Goal: Task Accomplishment & Management: Complete application form

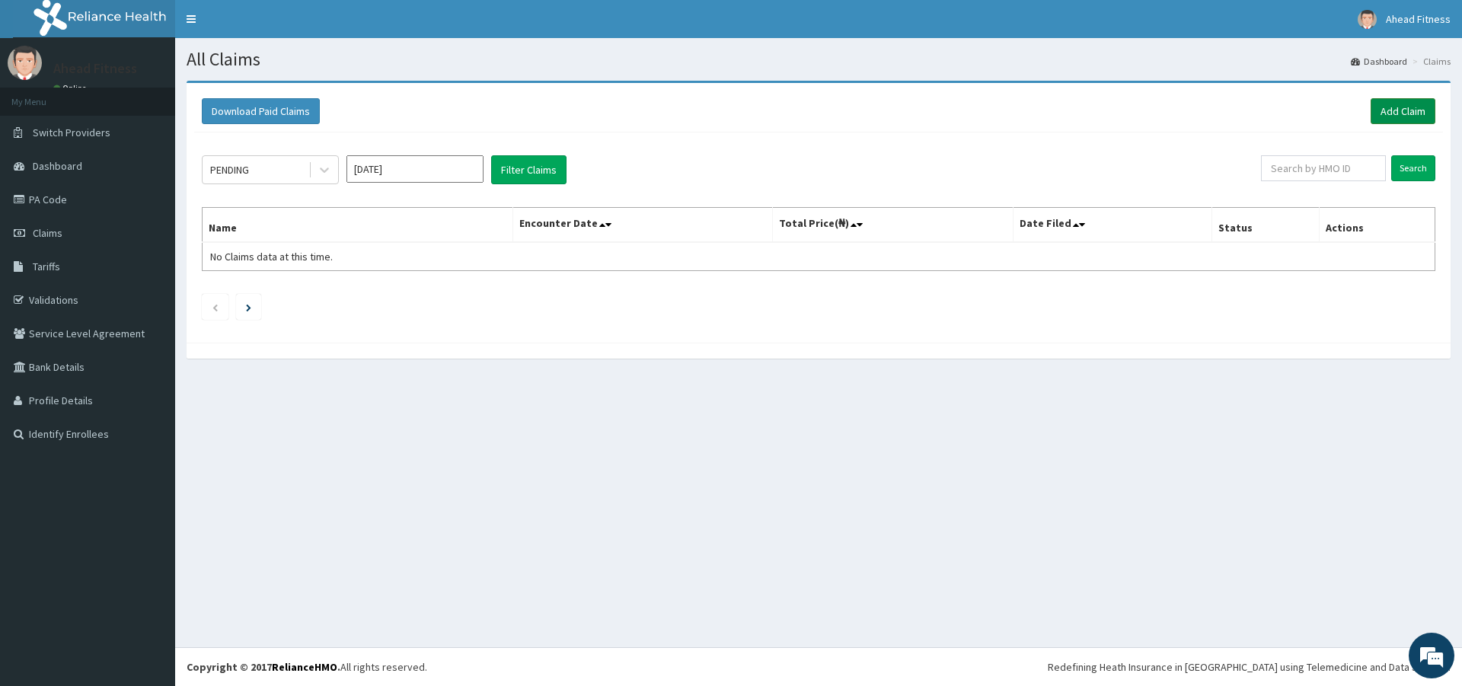
click at [1397, 113] on link "Add Claim" at bounding box center [1403, 111] width 65 height 26
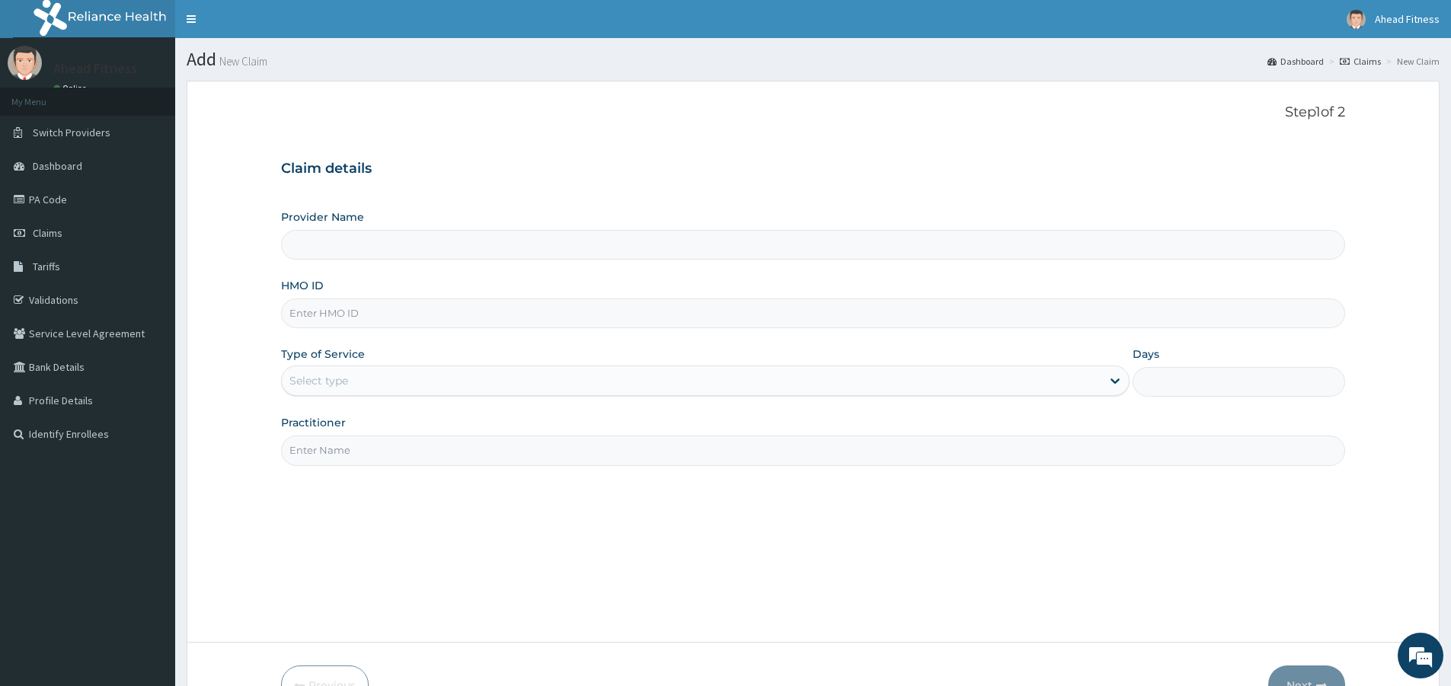
type input "Ahead Fitness"
type input "1"
click at [412, 313] on input "HMO ID" at bounding box center [813, 313] width 1064 height 30
paste input "GBI/10104/A"
type input "GBI/10104/A"
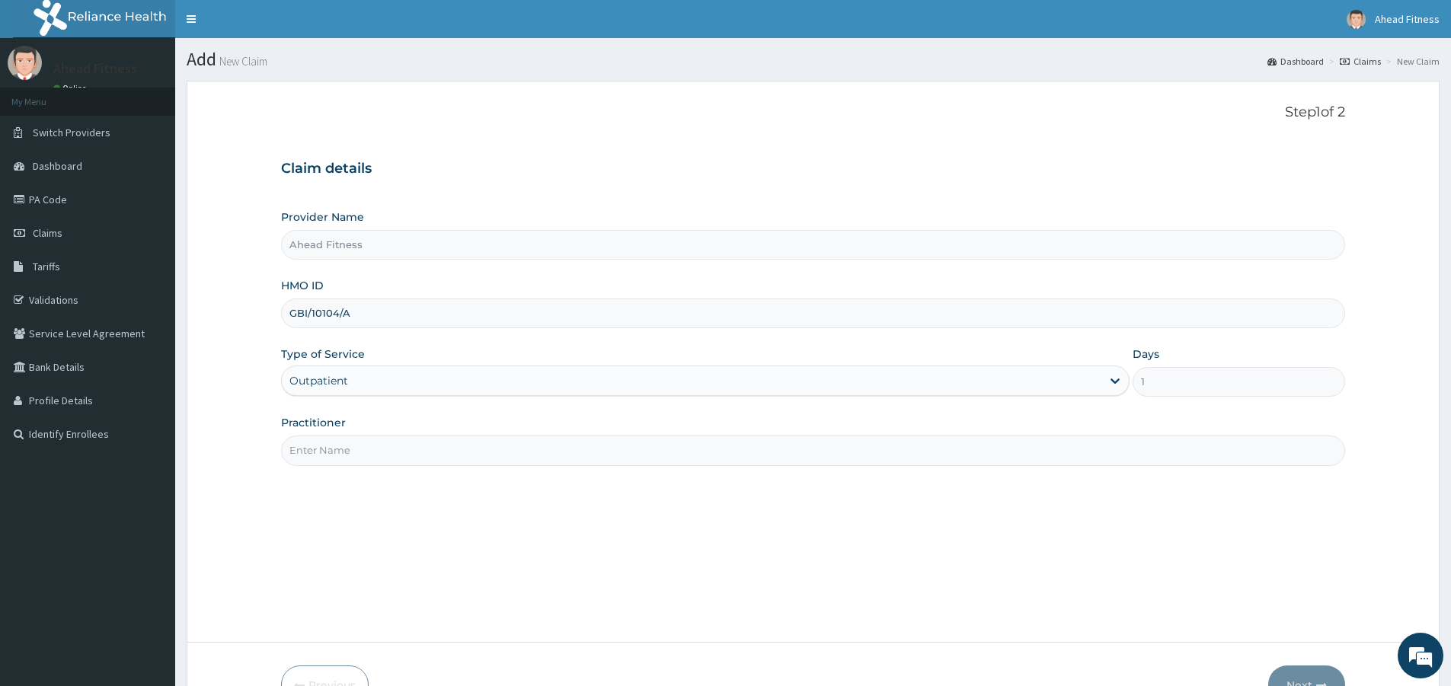
click at [335, 455] on input "Practitioner" at bounding box center [813, 451] width 1064 height 30
click at [318, 449] on input "aheadfitness" at bounding box center [813, 451] width 1064 height 30
click at [293, 451] on input "ahead fitness" at bounding box center [813, 451] width 1064 height 30
click at [328, 449] on input "Ahead fitness" at bounding box center [813, 451] width 1064 height 30
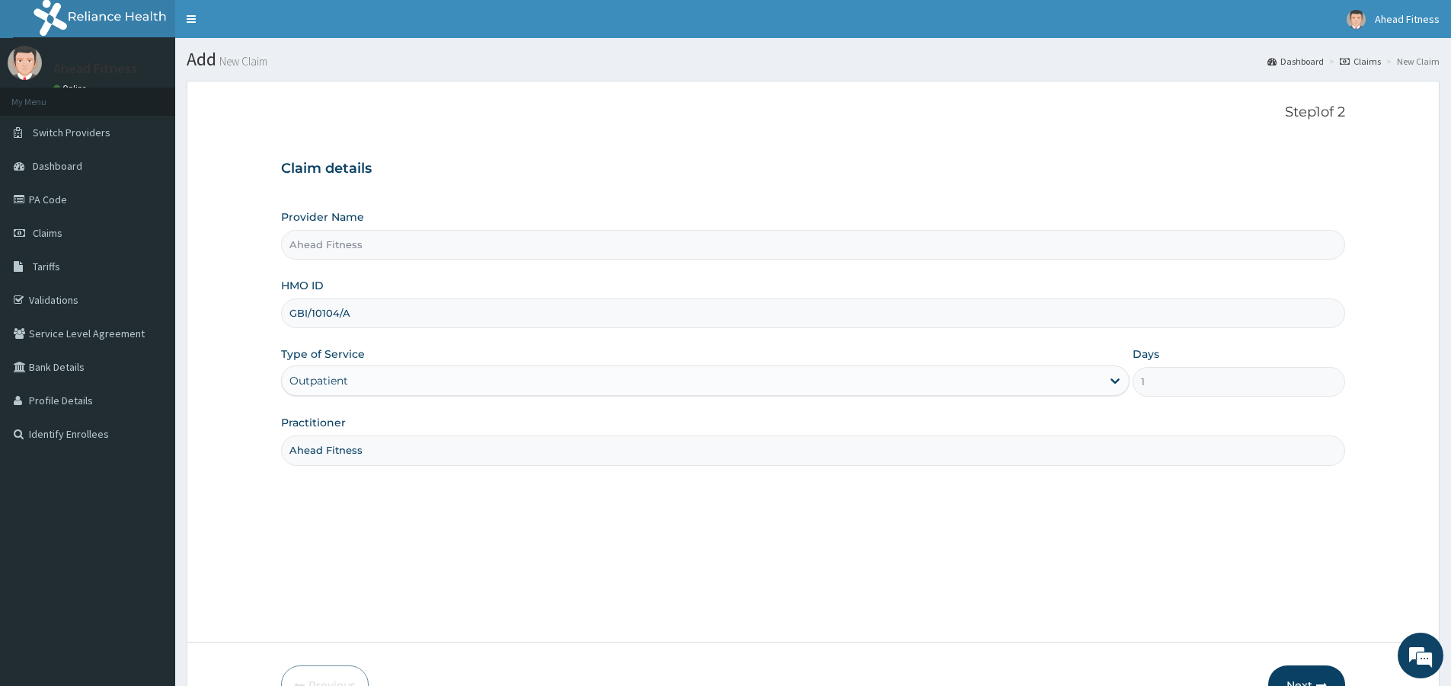
click at [441, 457] on input "Ahead Fitness" at bounding box center [813, 451] width 1064 height 30
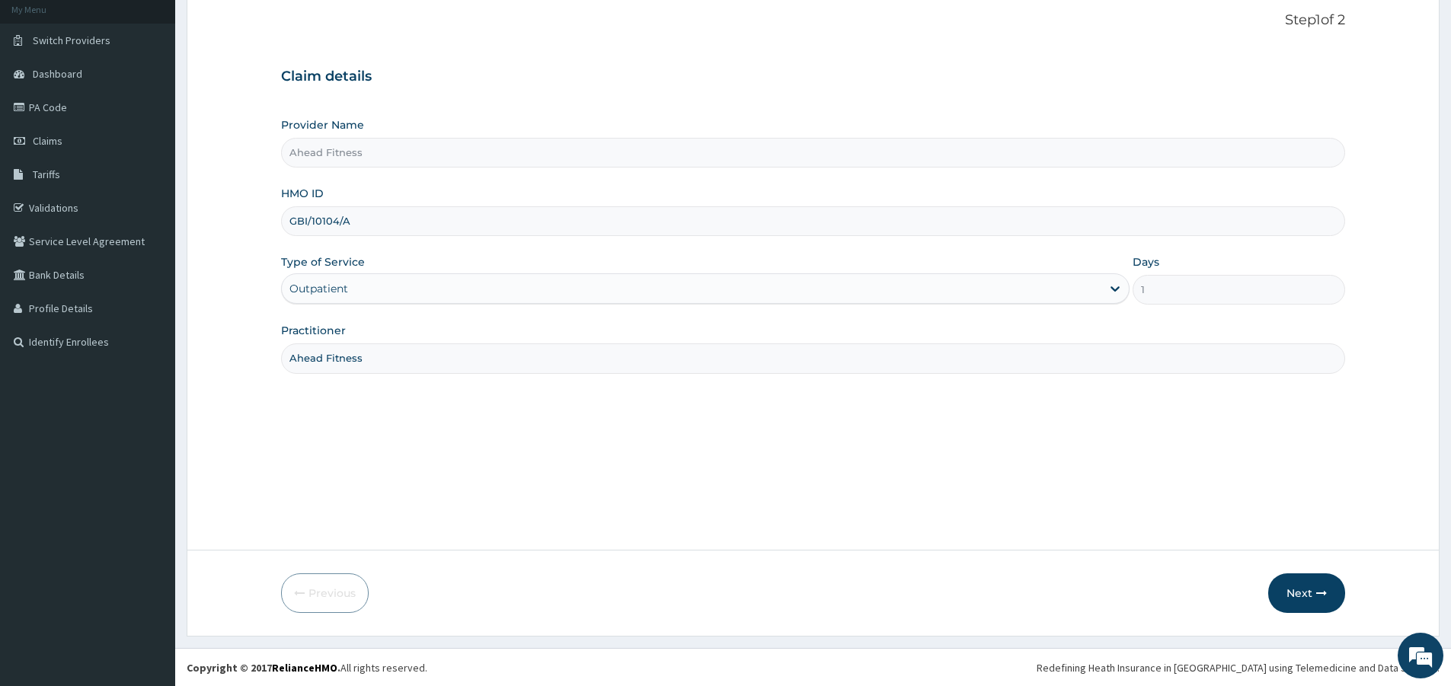
scroll to position [93, 0]
type input "Ahead Fitness"
click at [1306, 598] on button "Next" at bounding box center [1306, 593] width 77 height 40
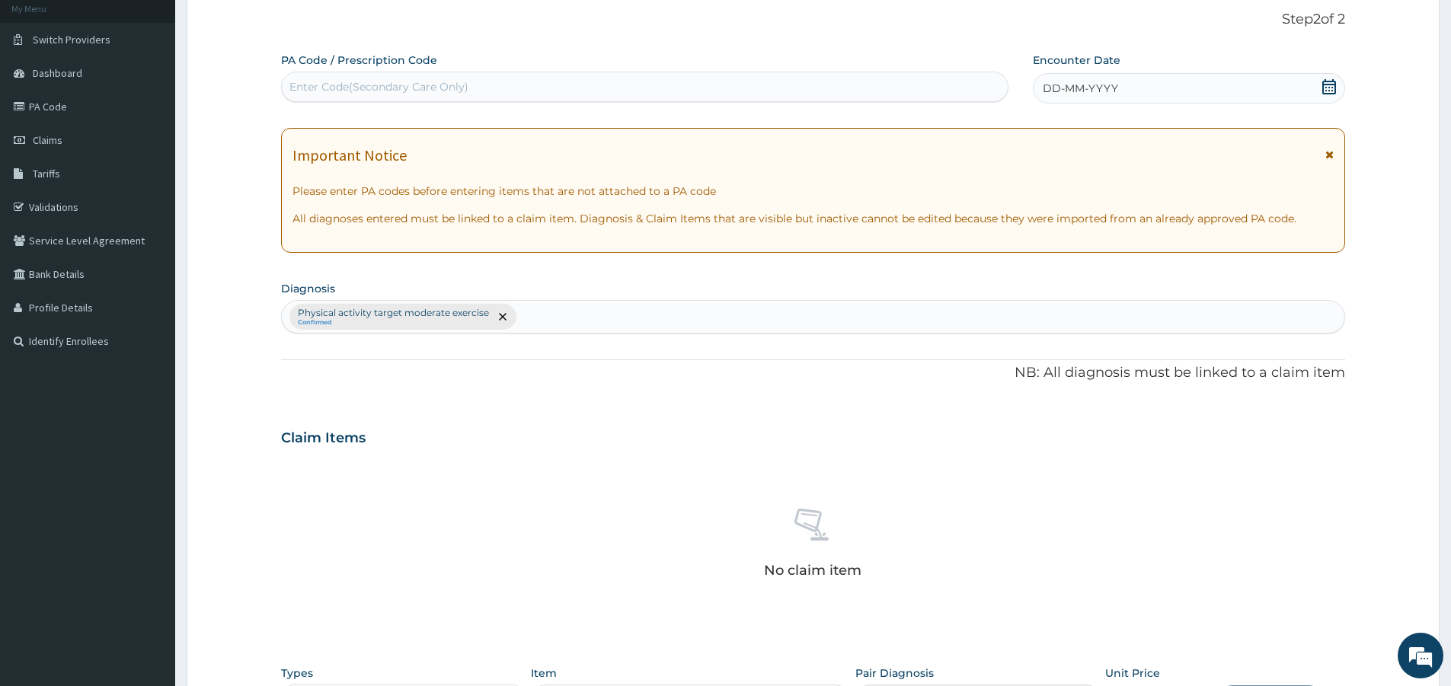
click at [389, 96] on div "Enter Code(Secondary Care Only)" at bounding box center [645, 87] width 726 height 24
click at [391, 96] on div "Enter Code(Secondary Care Only)" at bounding box center [645, 87] width 726 height 24
drag, startPoint x: 397, startPoint y: 88, endPoint x: 355, endPoint y: 87, distance: 41.9
click at [355, 87] on div "Enter Code(Secondary Care Only)" at bounding box center [378, 86] width 179 height 15
click at [365, 81] on div "Enter Code(Secondary Care Only)" at bounding box center [378, 86] width 179 height 15
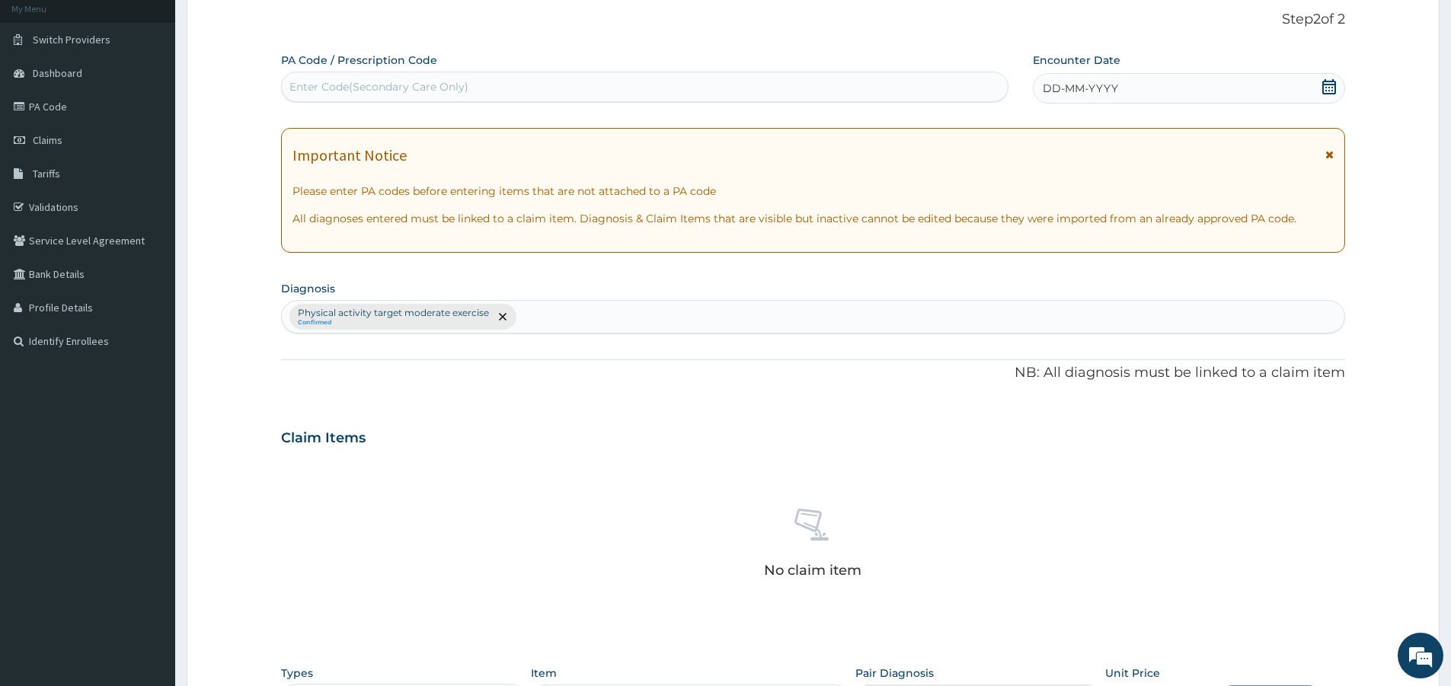
click at [366, 81] on div "Enter Code(Secondary Care Only)" at bounding box center [378, 86] width 179 height 15
click at [375, 89] on div "Enter Code(Secondary Care Only)" at bounding box center [378, 86] width 179 height 15
click at [374, 83] on div "Enter Code(Secondary Care Only)" at bounding box center [378, 86] width 179 height 15
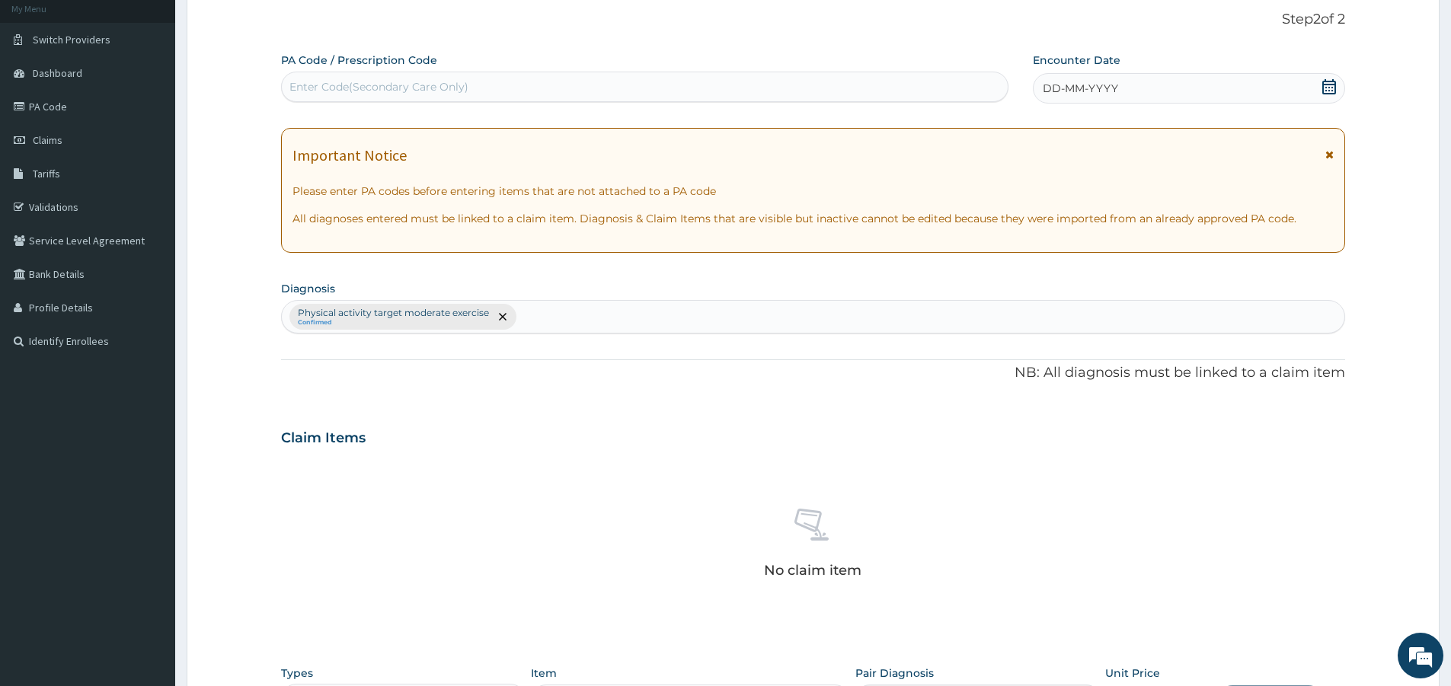
click at [374, 83] on div "Enter Code(Secondary Care Only)" at bounding box center [378, 86] width 179 height 15
paste input "PA/642121"
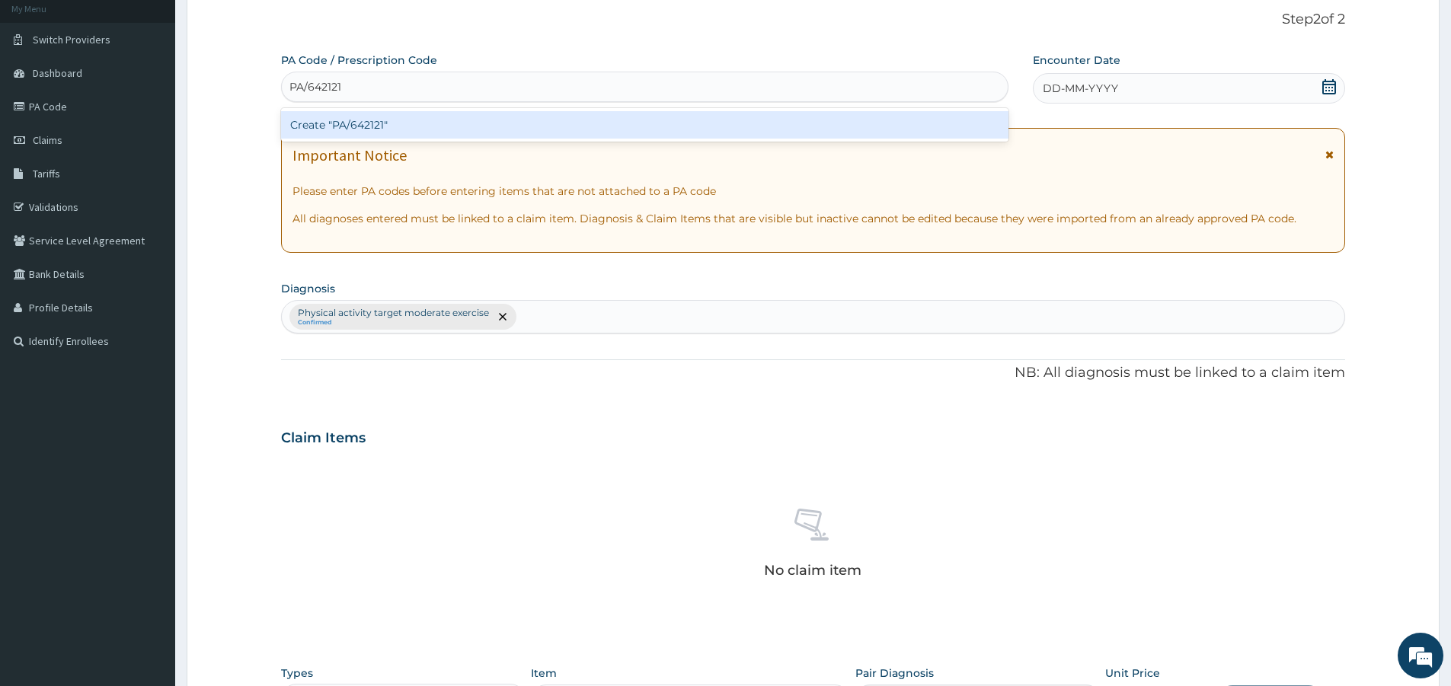
type input "PA/642121"
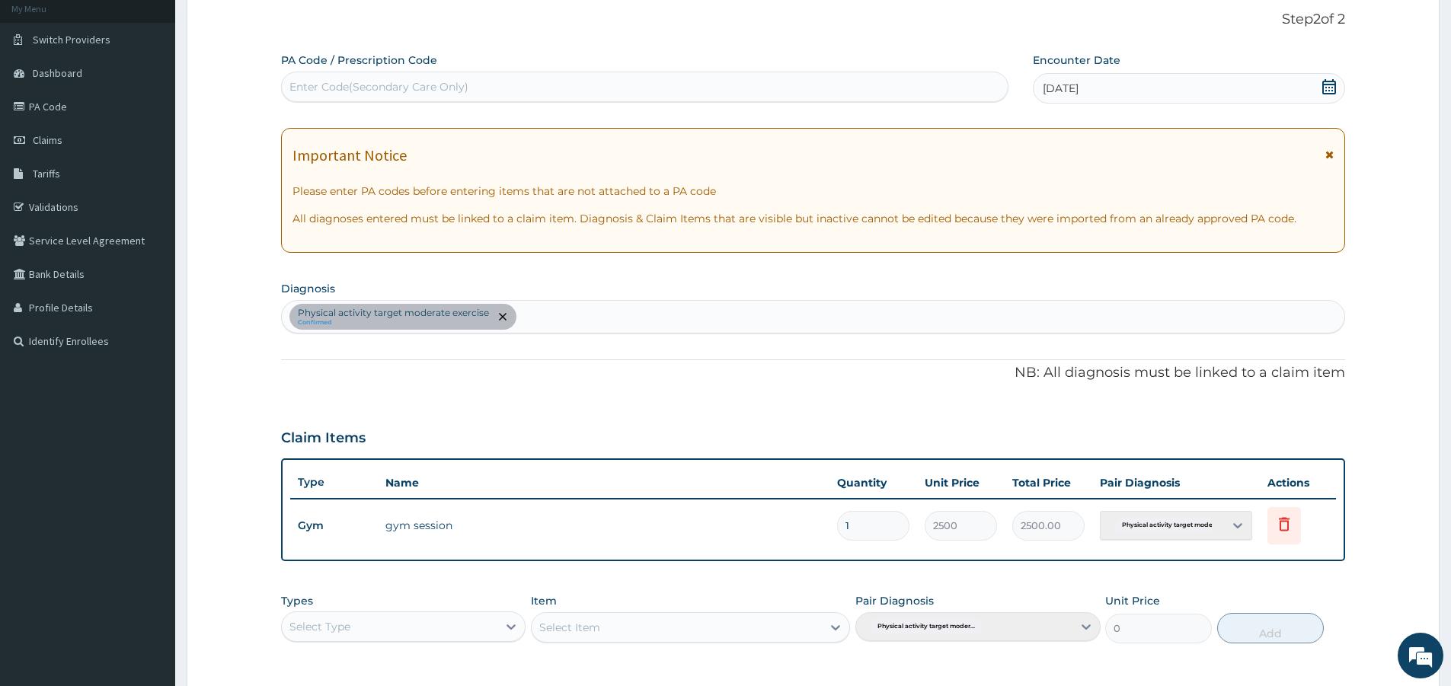
click at [560, 86] on div "Enter Code(Secondary Care Only)" at bounding box center [645, 87] width 726 height 24
click at [584, 91] on div "Enter Code(Secondary Care Only)" at bounding box center [645, 87] width 726 height 24
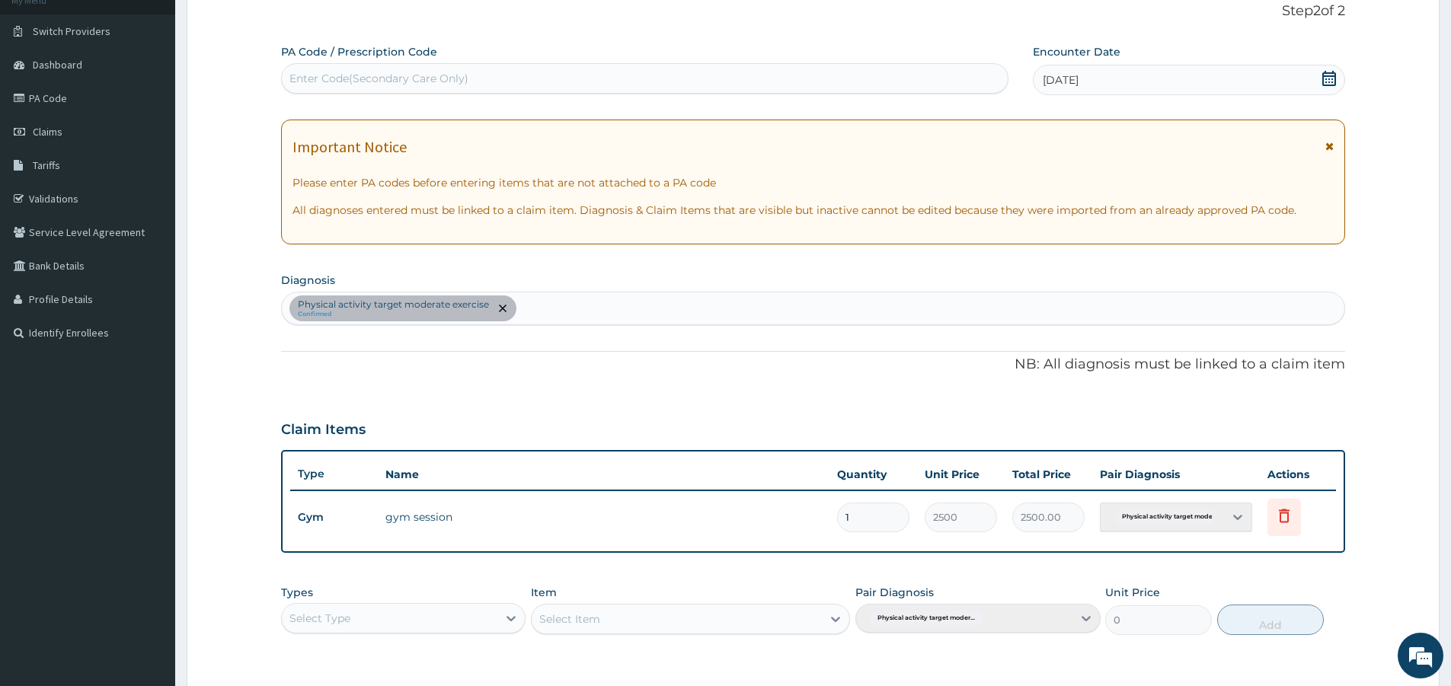
scroll to position [0, 0]
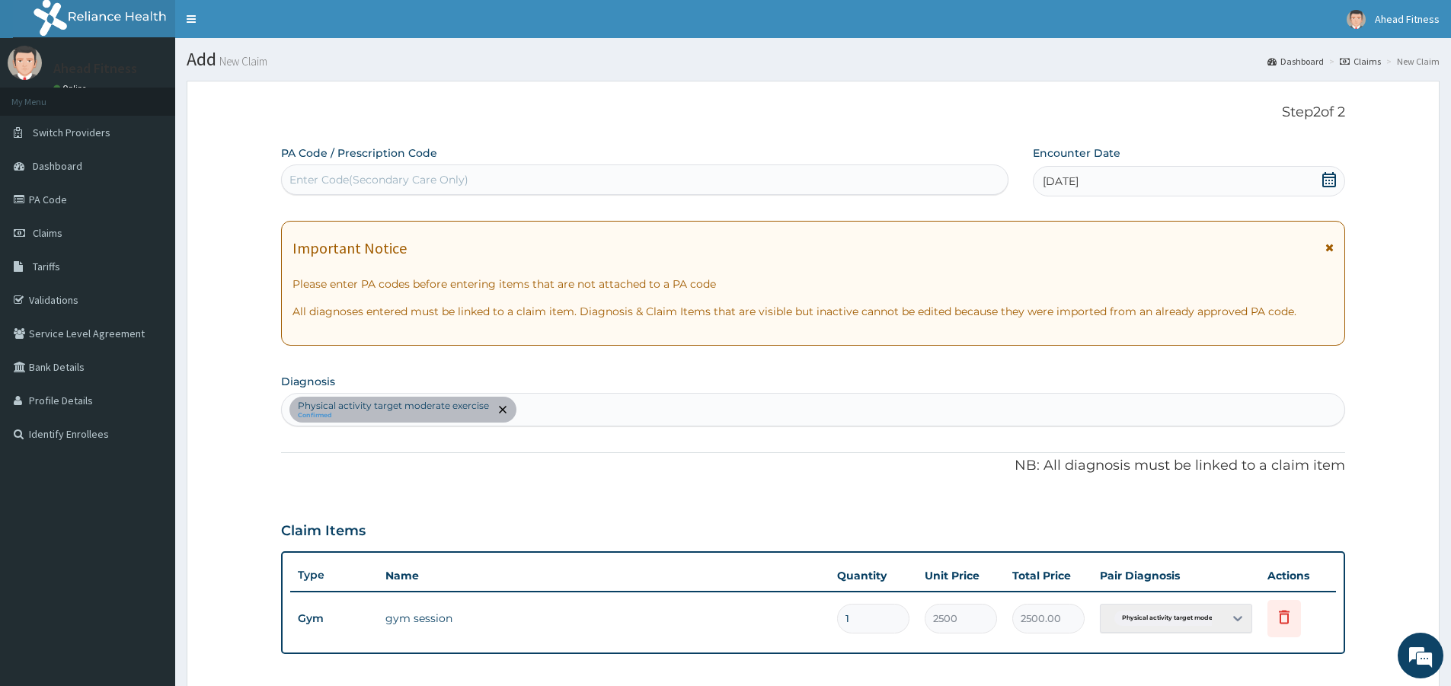
drag, startPoint x: 375, startPoint y: 179, endPoint x: 354, endPoint y: 177, distance: 20.6
click at [354, 177] on div "Enter Code(Secondary Care Only)" at bounding box center [378, 179] width 179 height 15
paste input "PA/642121"
type input "PA/642121"
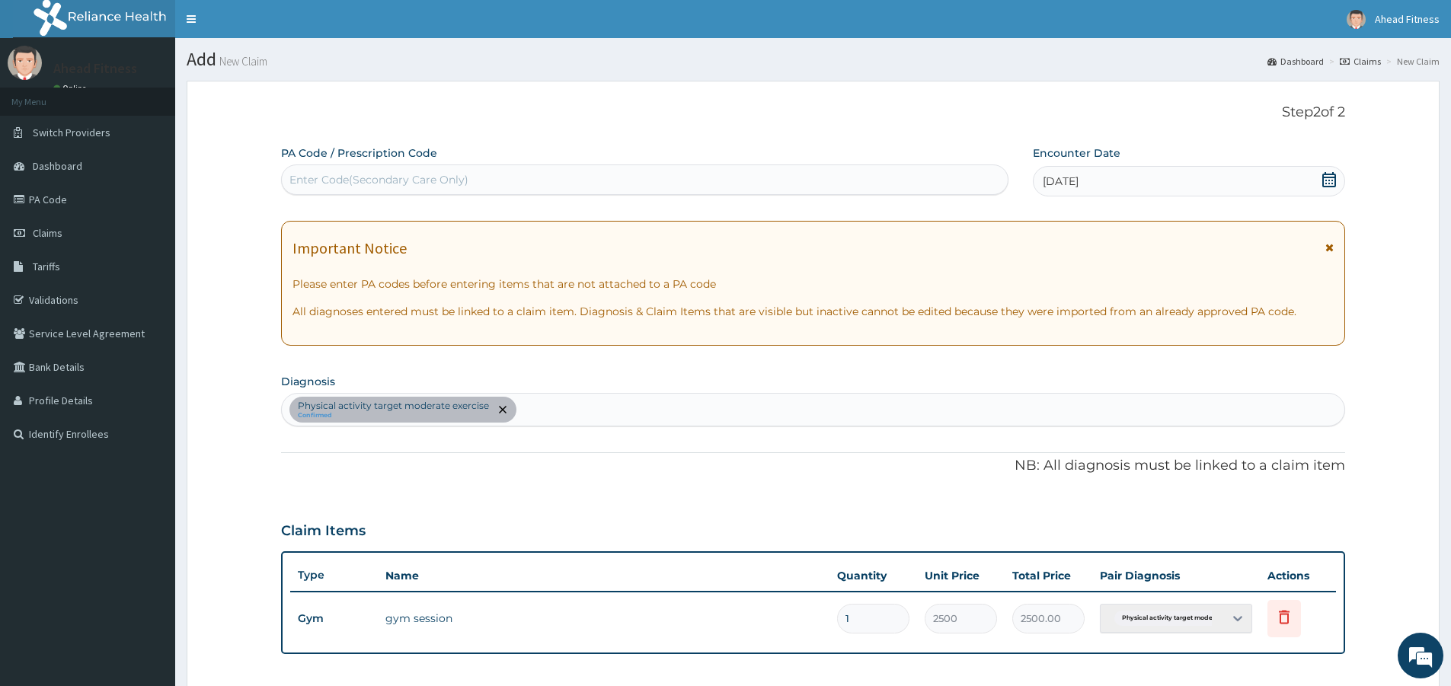
click at [413, 178] on div "Enter Code(Secondary Care Only)" at bounding box center [645, 180] width 726 height 24
click at [413, 178] on div "Enter Code(Secondary Care Only)" at bounding box center [378, 179] width 179 height 15
drag, startPoint x: 413, startPoint y: 178, endPoint x: 393, endPoint y: 180, distance: 19.9
click at [393, 180] on div "Enter Code(Secondary Care Only)" at bounding box center [378, 179] width 179 height 15
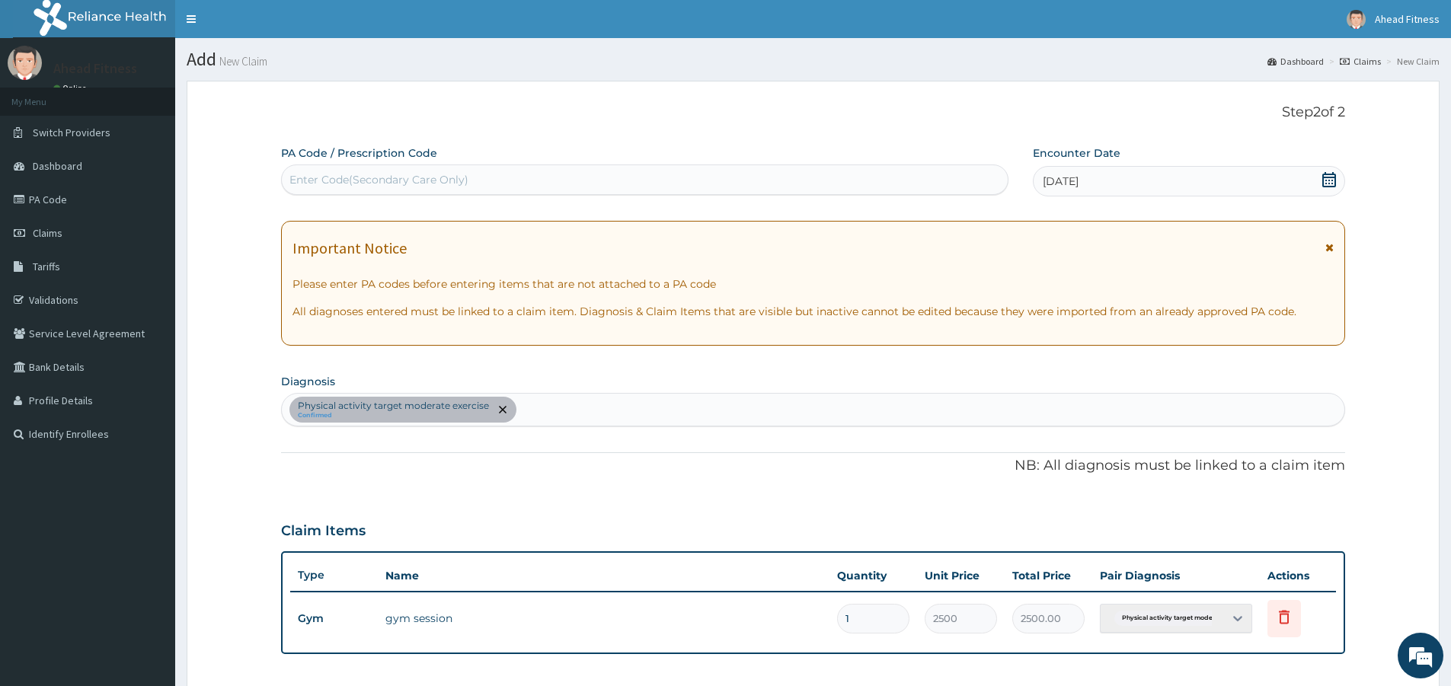
paste input "PA/642121"
type input "PA/642121"
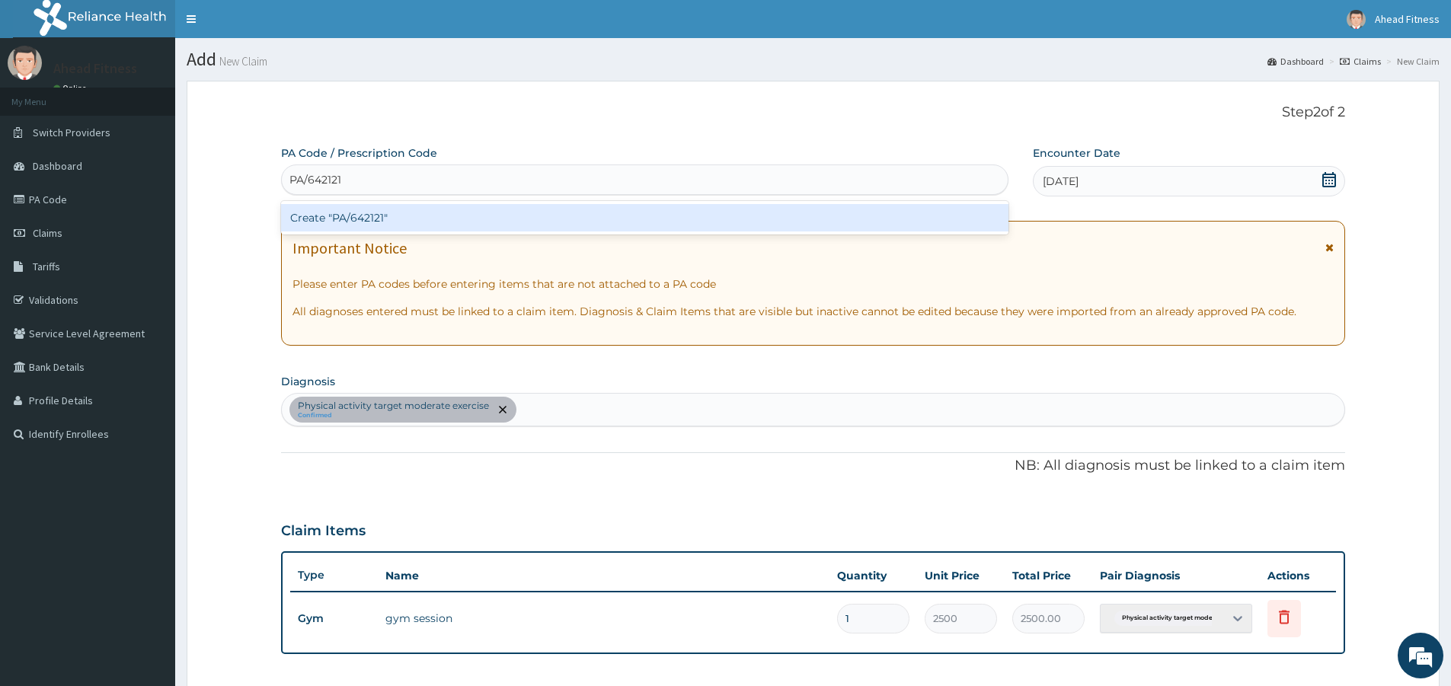
click at [386, 215] on div "Create "PA/642121"" at bounding box center [644, 217] width 727 height 27
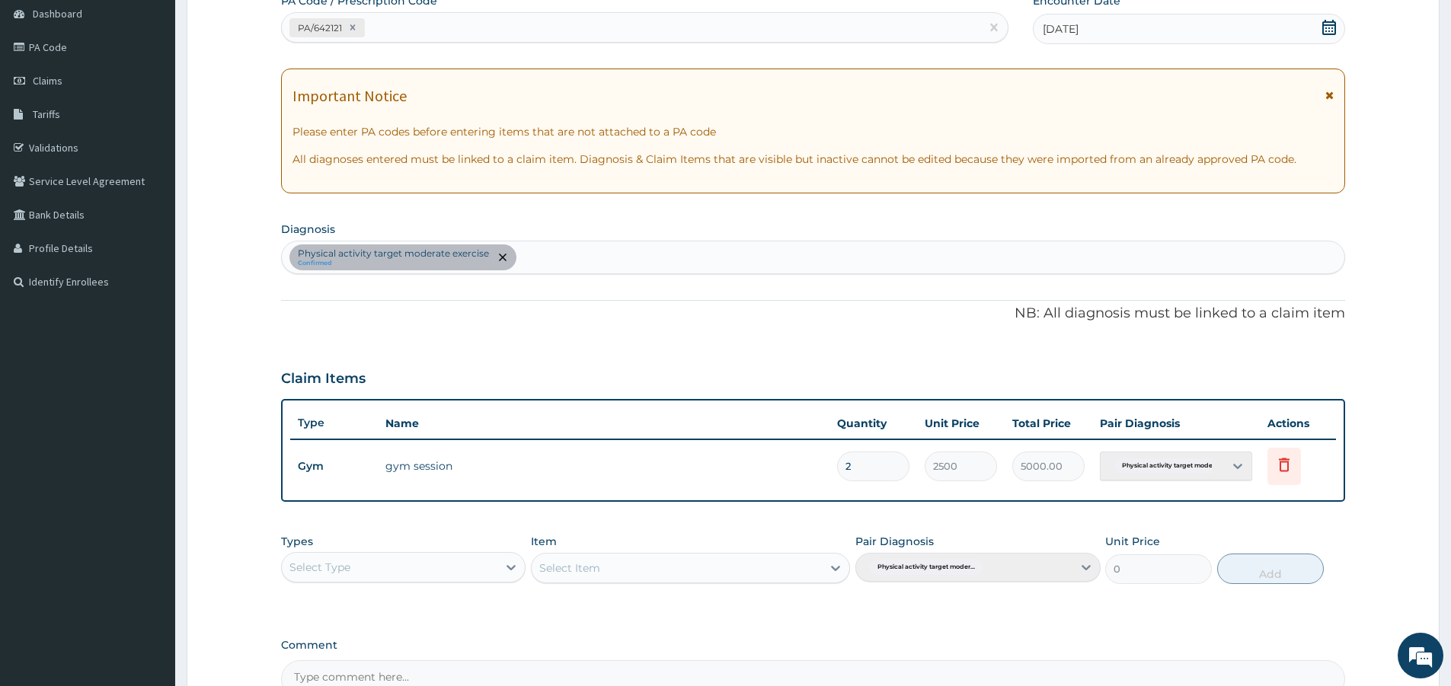
scroll to position [228, 0]
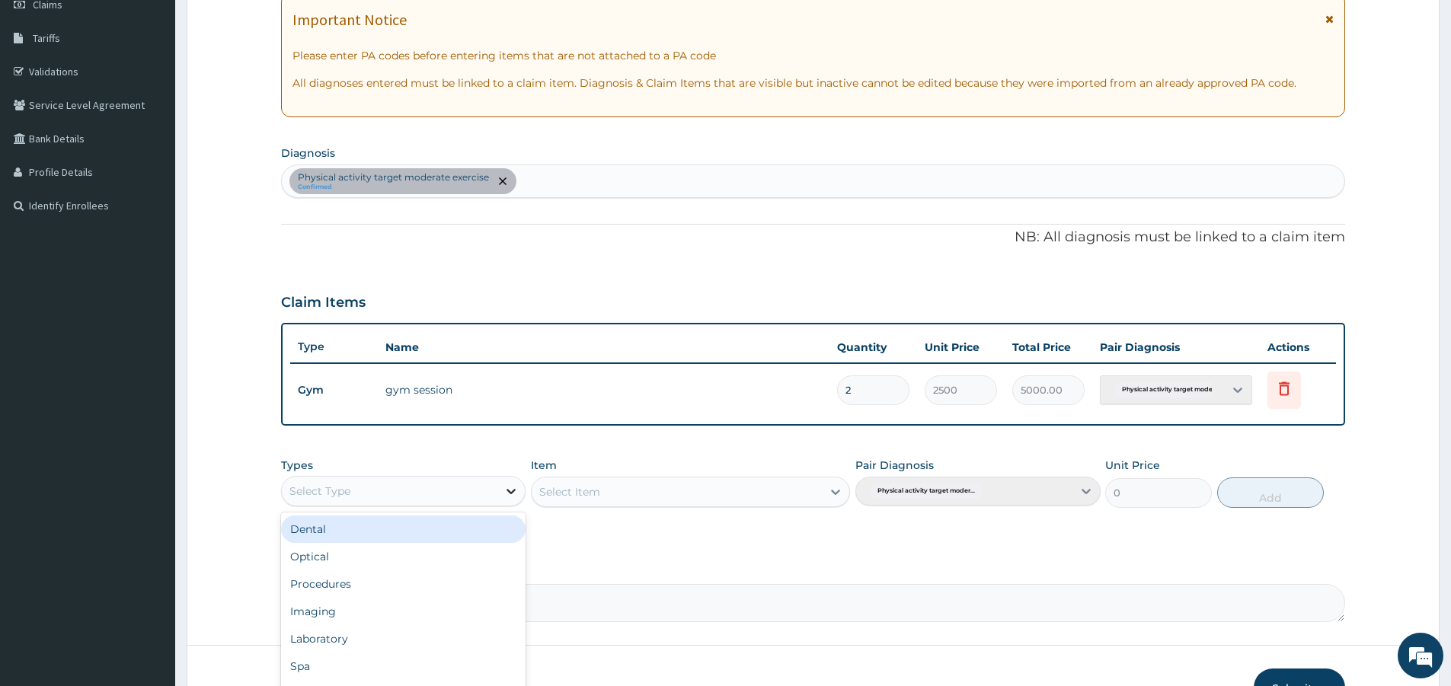
click at [505, 487] on icon at bounding box center [510, 491] width 15 height 15
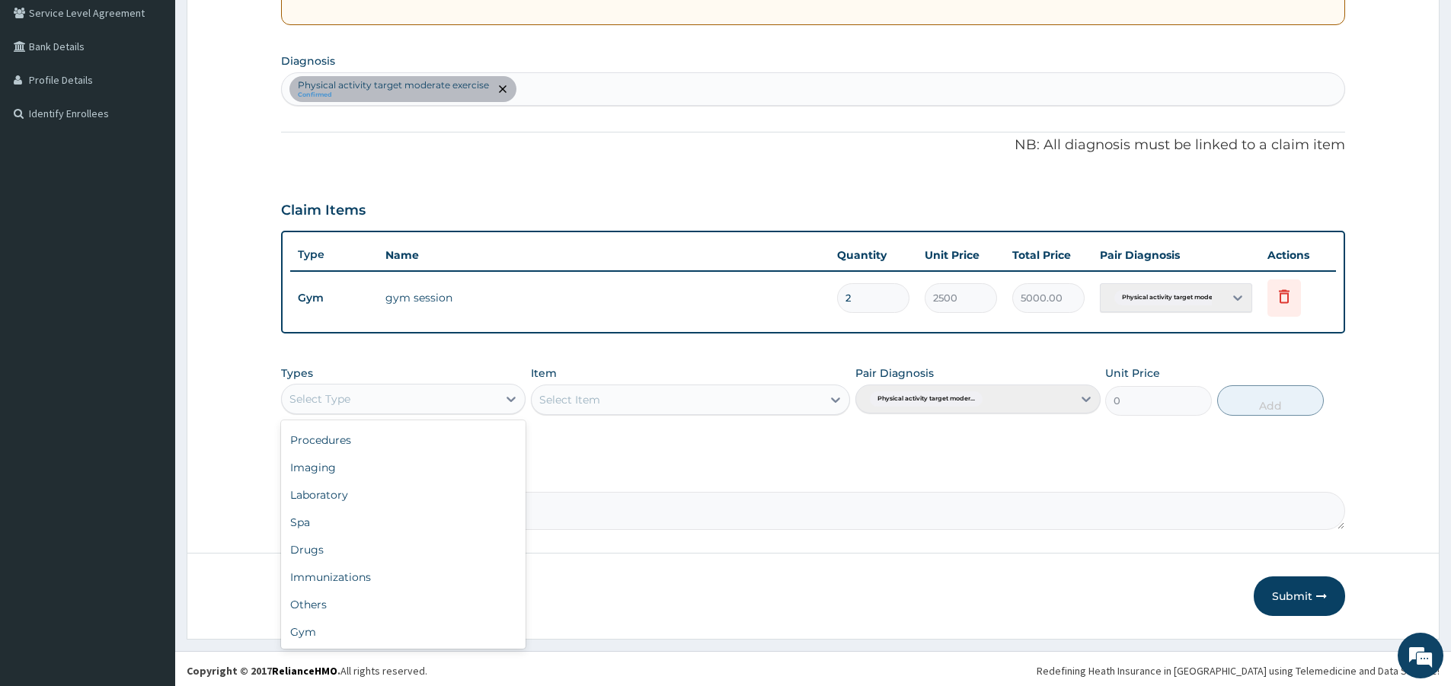
scroll to position [324, 0]
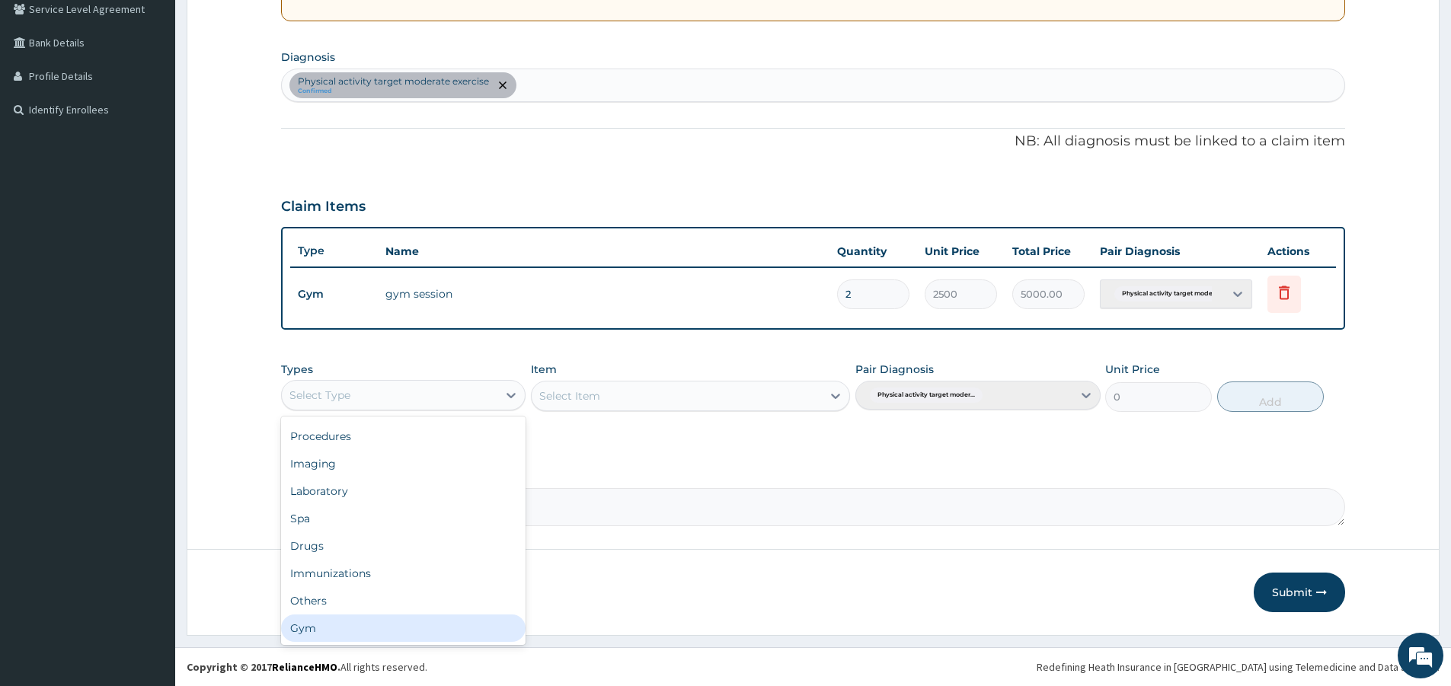
click at [434, 633] on div "Gym" at bounding box center [403, 628] width 244 height 27
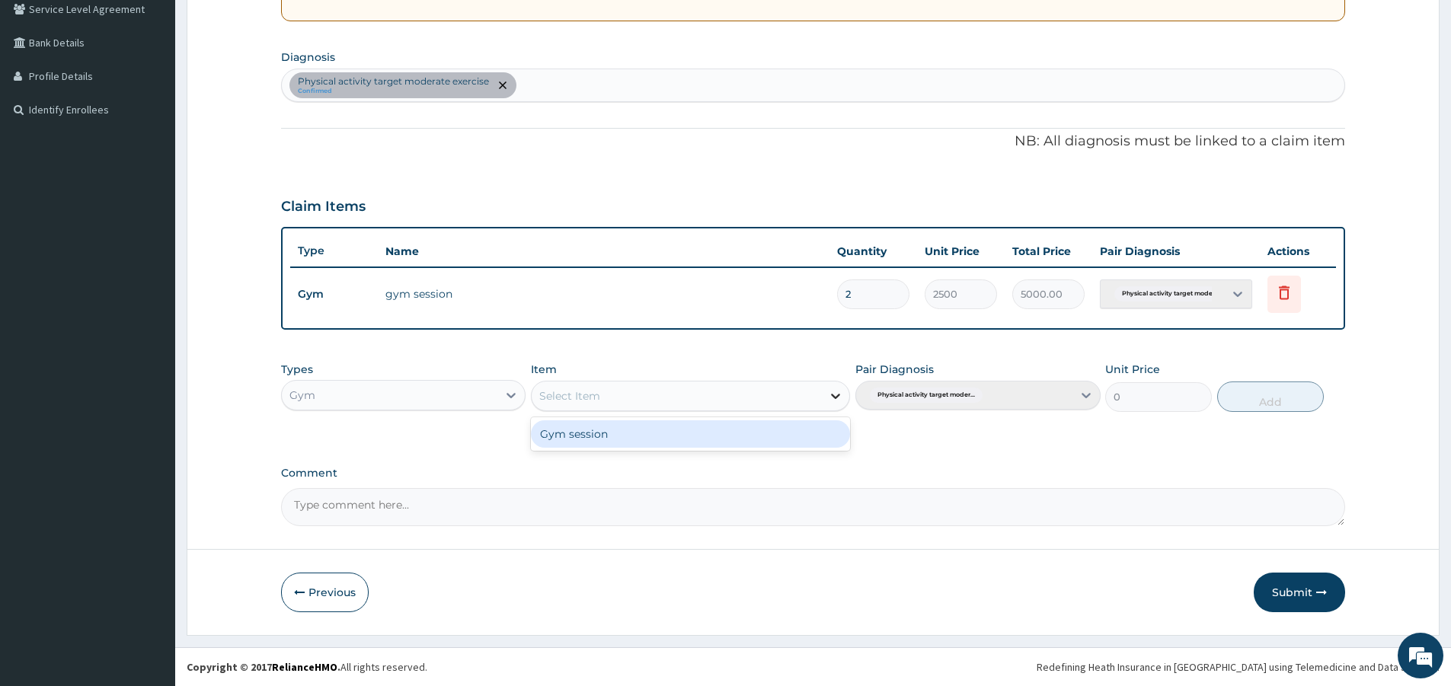
click at [835, 394] on icon at bounding box center [835, 395] width 15 height 15
click at [780, 444] on div "Gym session" at bounding box center [690, 433] width 319 height 27
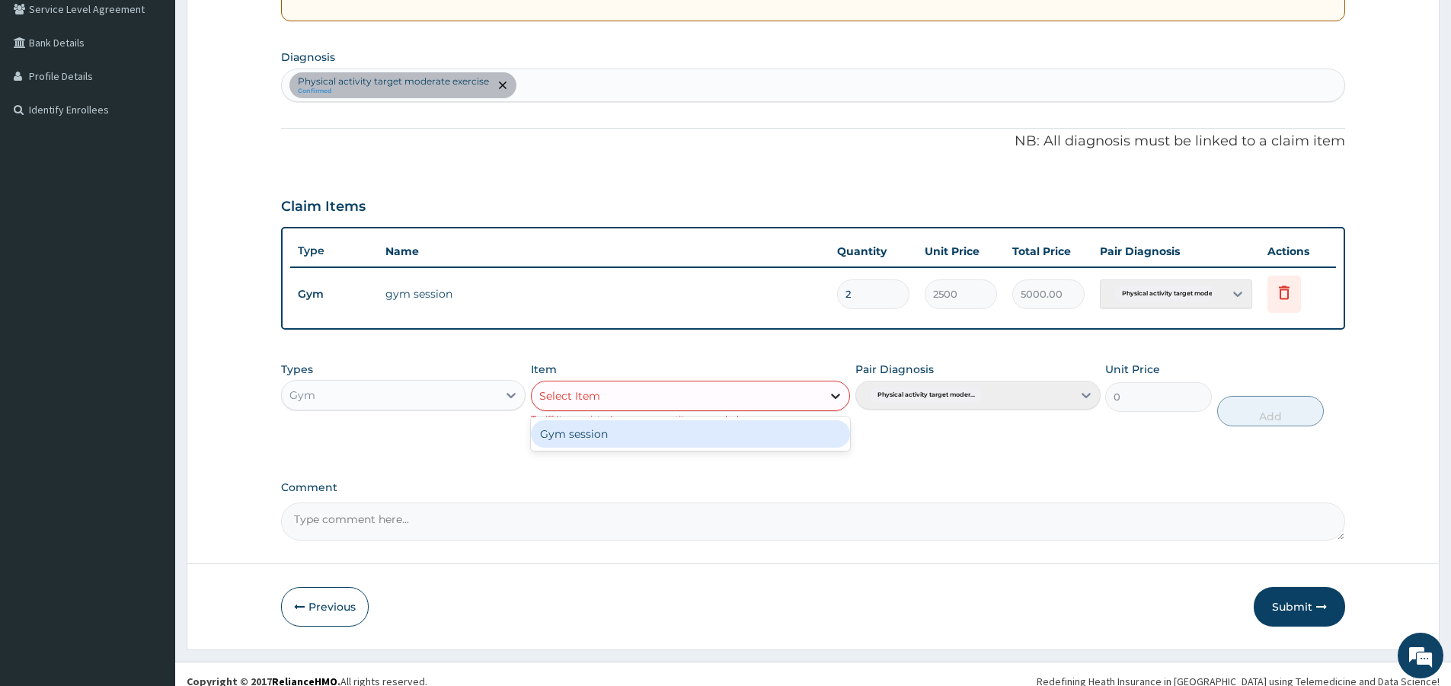
click at [831, 397] on icon at bounding box center [835, 395] width 15 height 15
click at [811, 429] on div "Gym session" at bounding box center [690, 433] width 319 height 27
click at [832, 394] on icon at bounding box center [836, 396] width 9 height 5
click at [631, 436] on div "Gym session" at bounding box center [690, 433] width 319 height 27
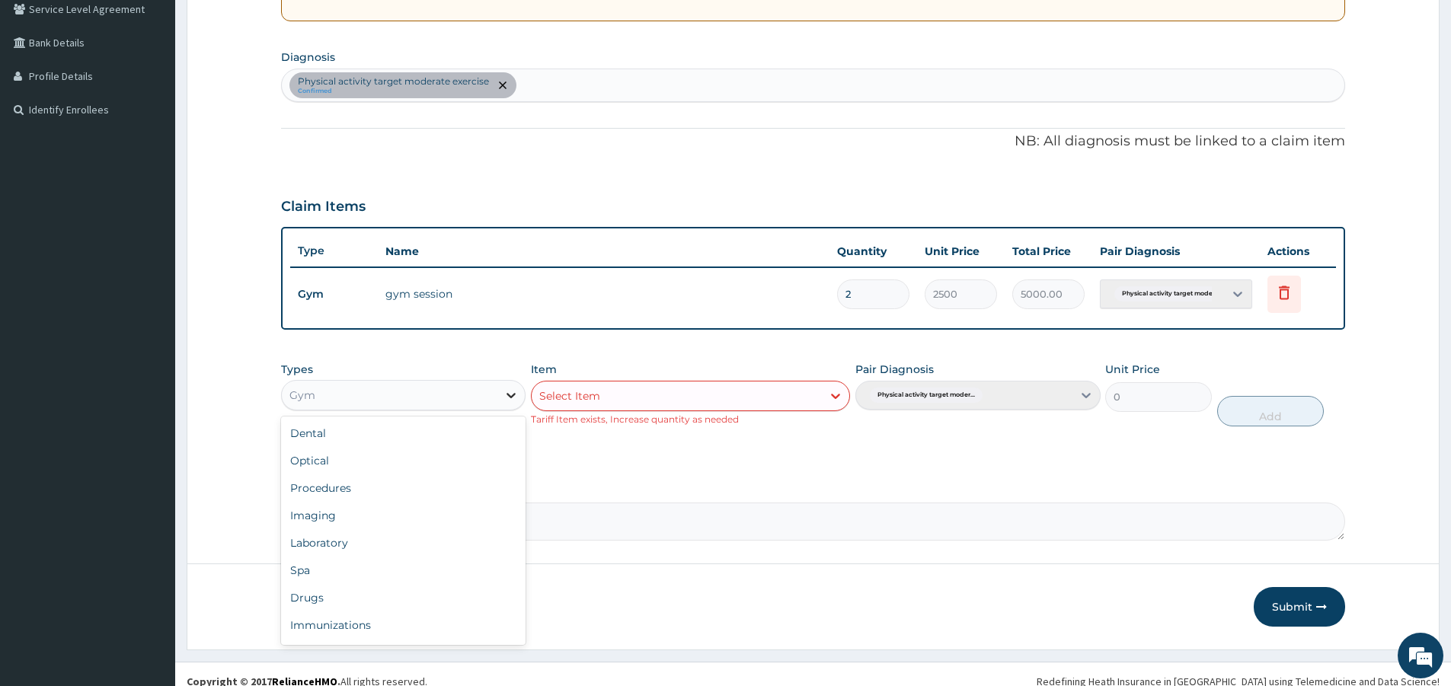
click at [513, 395] on icon at bounding box center [511, 395] width 9 height 5
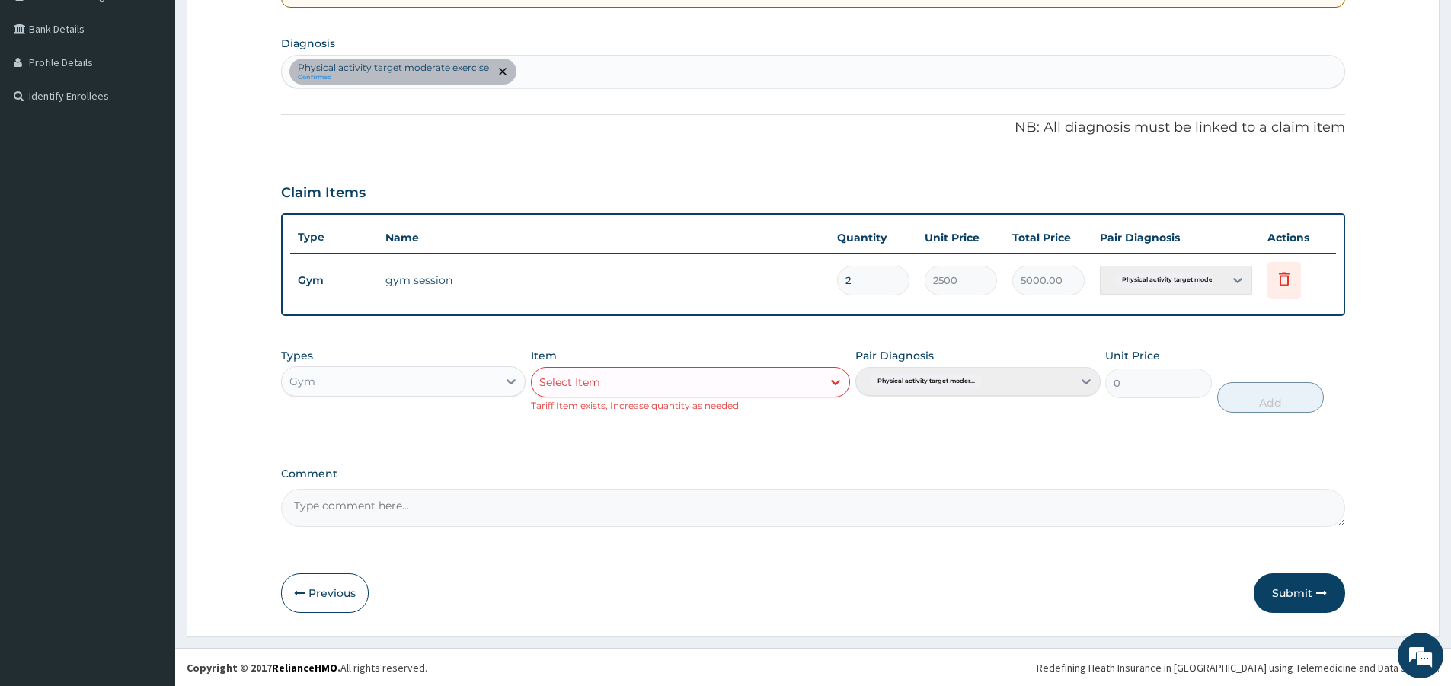
scroll to position [339, 0]
click at [891, 273] on input "2" at bounding box center [873, 280] width 72 height 30
click at [815, 277] on td "gym session" at bounding box center [604, 279] width 452 height 30
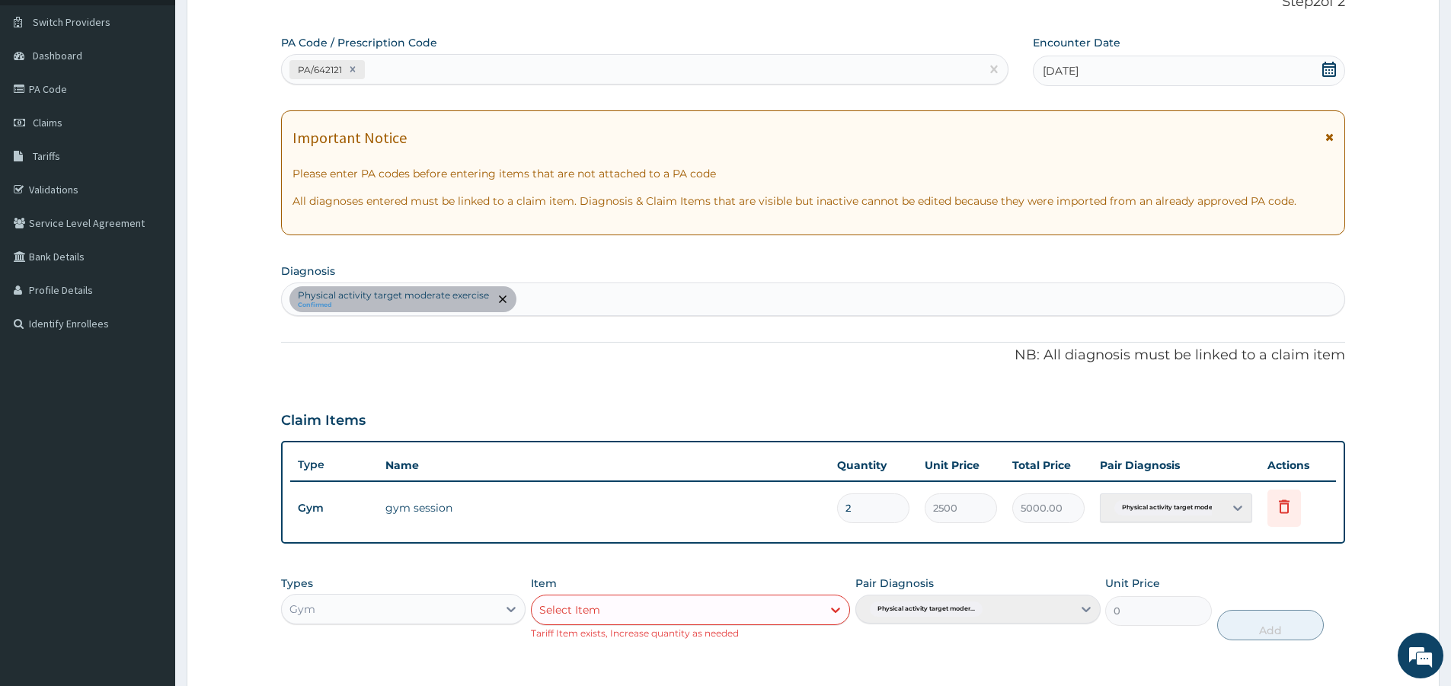
scroll to position [0, 0]
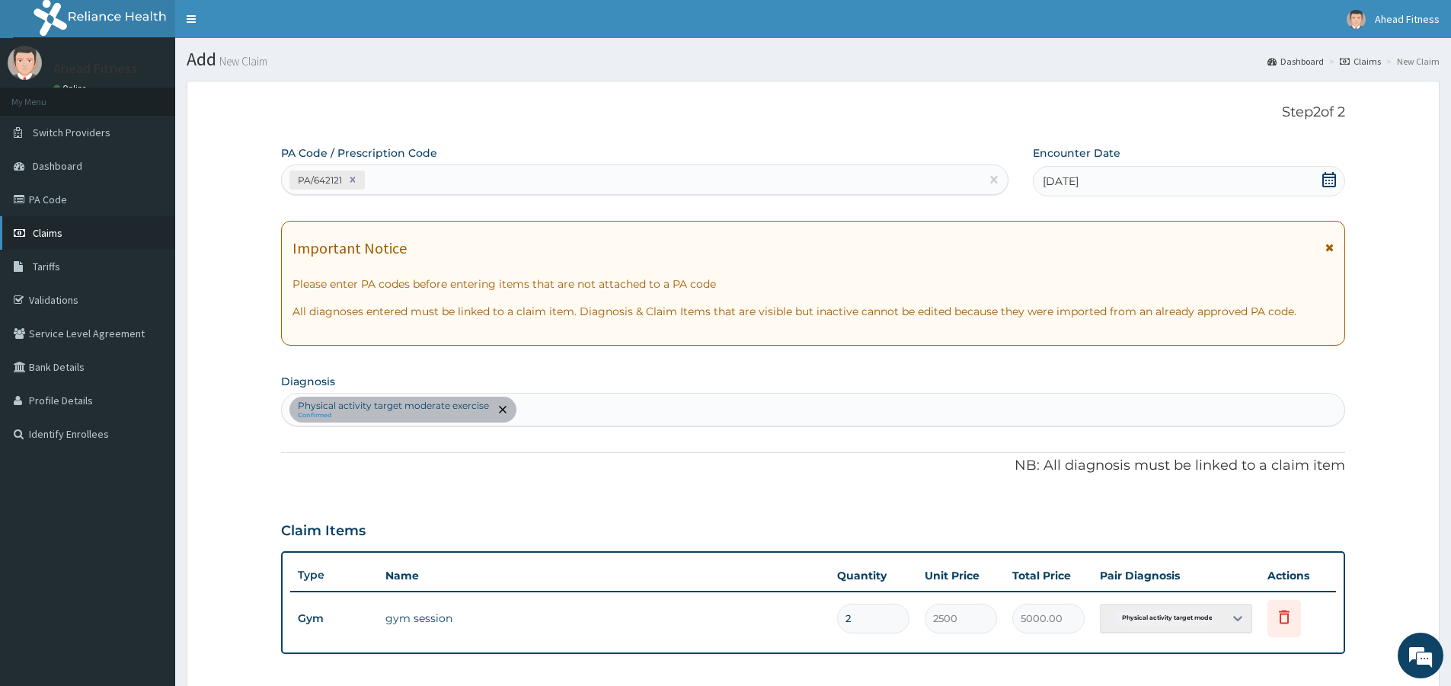
click at [35, 224] on link "Claims" at bounding box center [87, 233] width 175 height 34
